Goal: Task Accomplishment & Management: Manage account settings

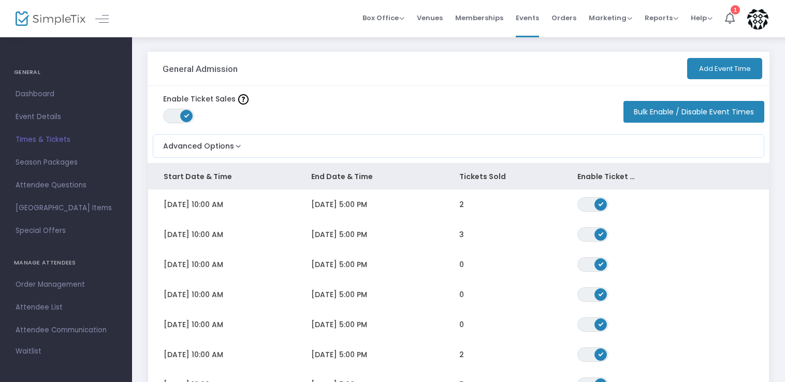
click at [754, 24] on img at bounding box center [757, 18] width 21 height 21
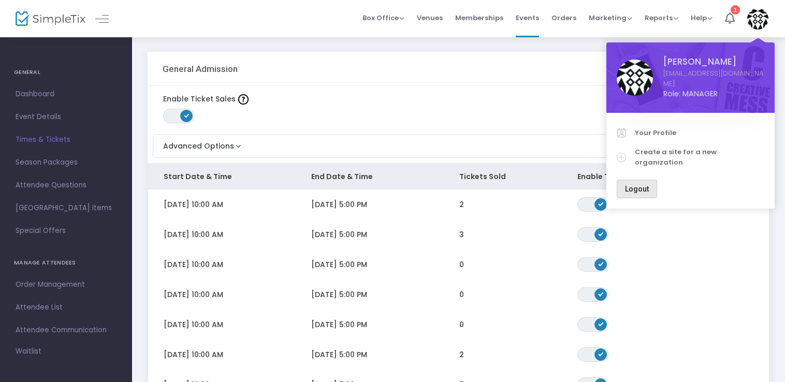
click at [644, 185] on span "Logout" at bounding box center [637, 189] width 24 height 8
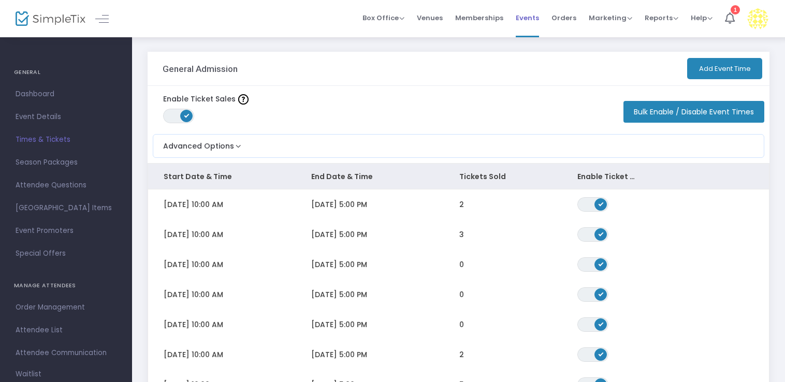
click at [532, 20] on span "Events" at bounding box center [527, 18] width 23 height 26
